Goal: Information Seeking & Learning: Compare options

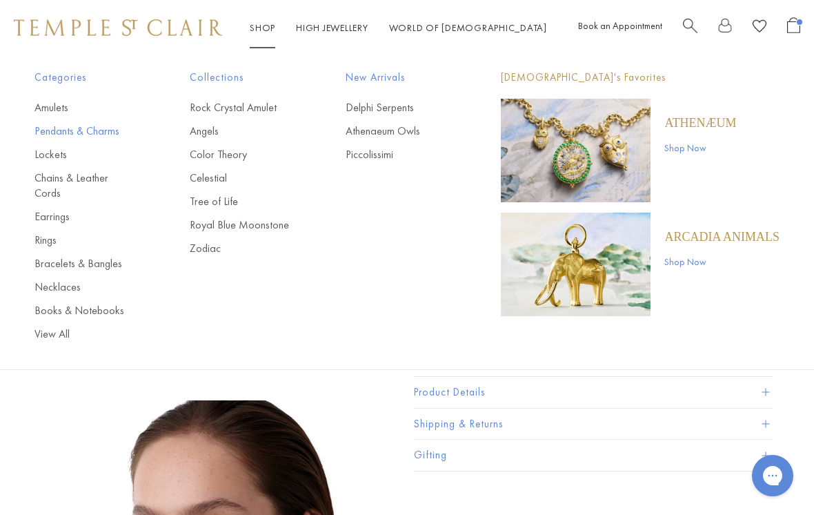
click at [95, 130] on link "Pendants & Charms" at bounding box center [84, 130] width 100 height 15
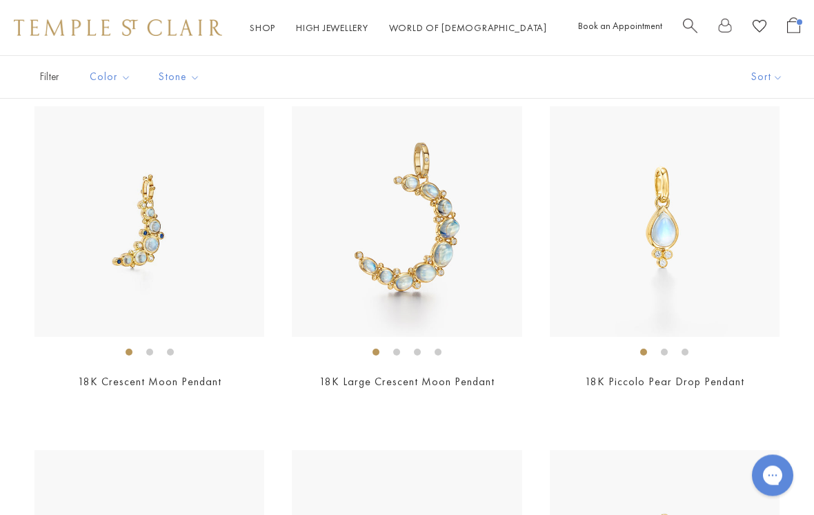
scroll to position [4588, 0]
click at [130, 247] on img at bounding box center [149, 221] width 230 height 230
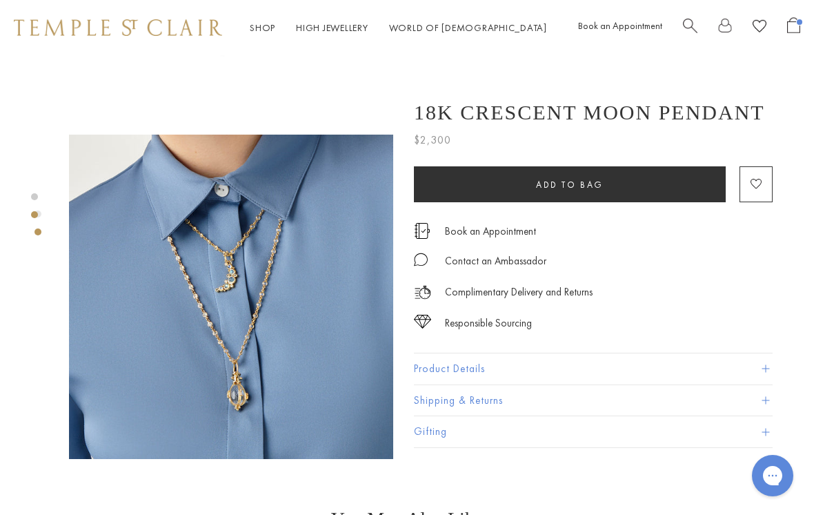
scroll to position [265, 0]
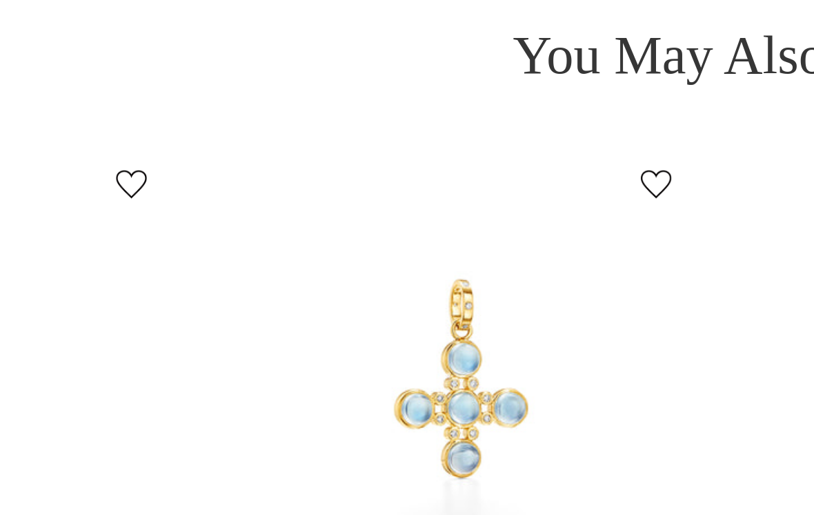
scroll to position [473, 0]
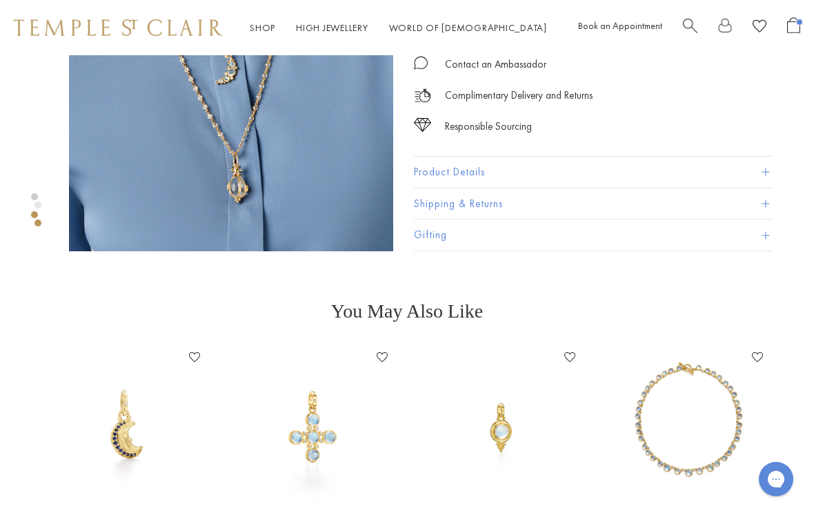
click at [310, 432] on img at bounding box center [313, 426] width 160 height 160
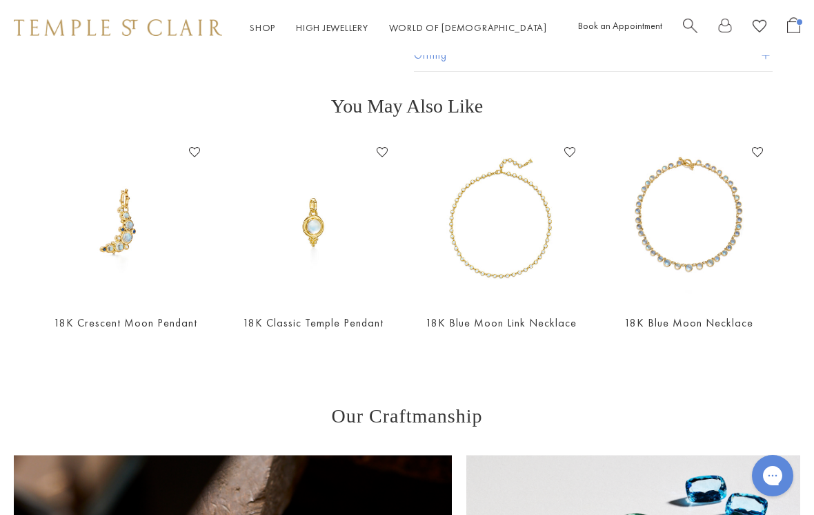
scroll to position [430, 0]
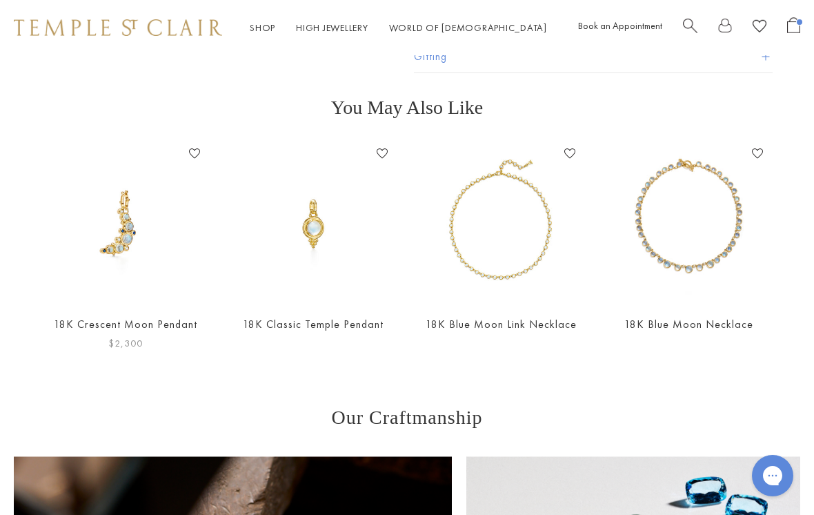
click at [108, 239] on img at bounding box center [126, 223] width 160 height 160
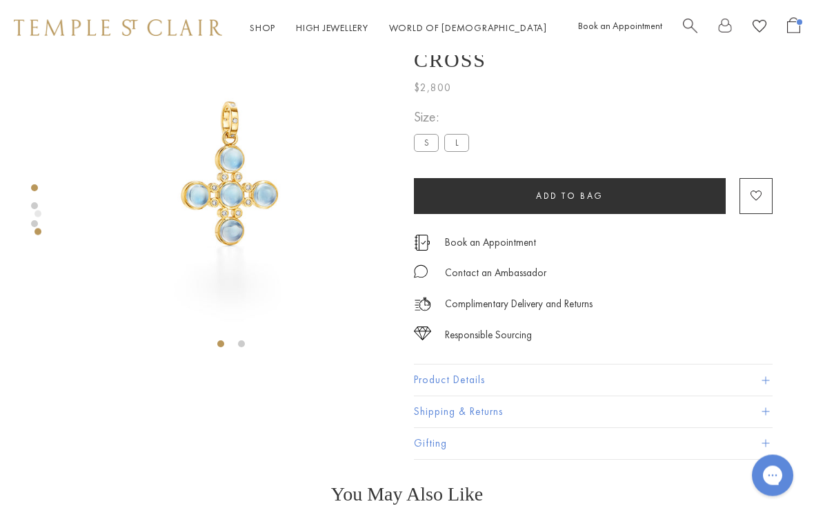
scroll to position [0, 0]
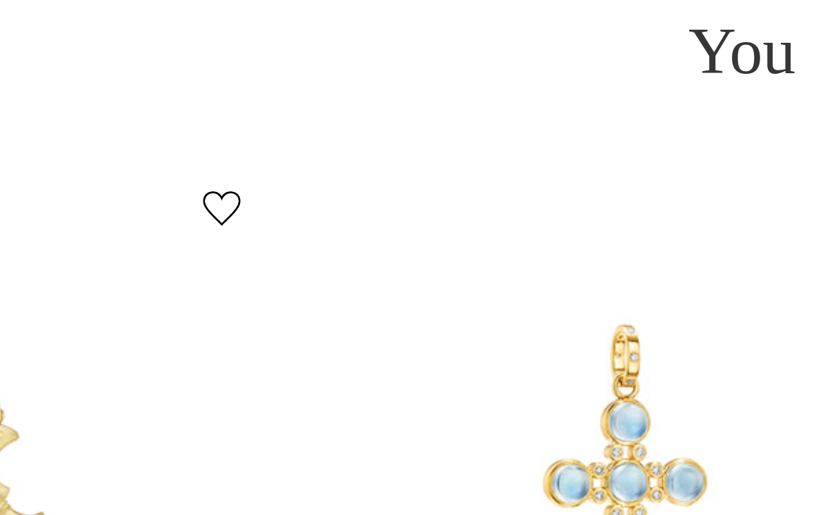
scroll to position [474, 0]
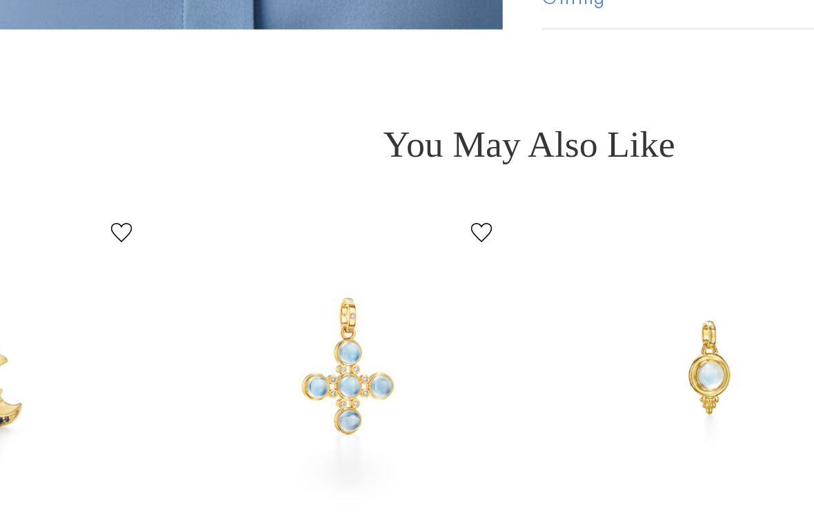
click at [421, 346] on img at bounding box center [501, 426] width 160 height 160
